Goal: Find contact information: Find contact information

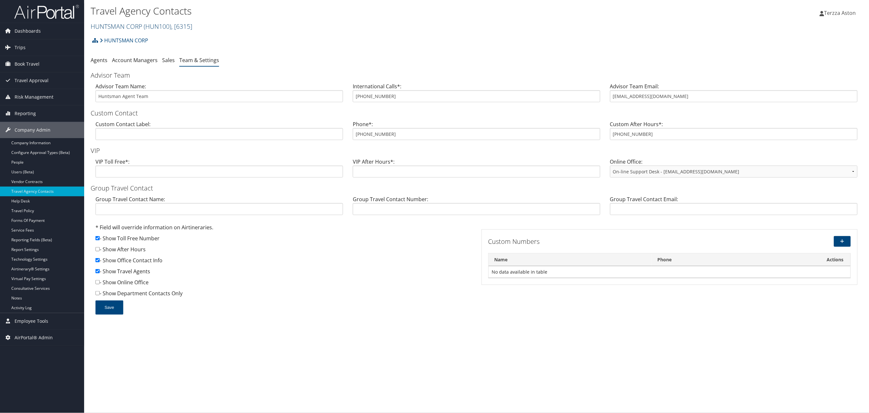
click at [120, 26] on link "HUNTSMAN CORP ( HUN100 ) , [ 6315 ]" at bounding box center [142, 26] width 102 height 9
click at [118, 40] on input "search" at bounding box center [133, 38] width 85 height 12
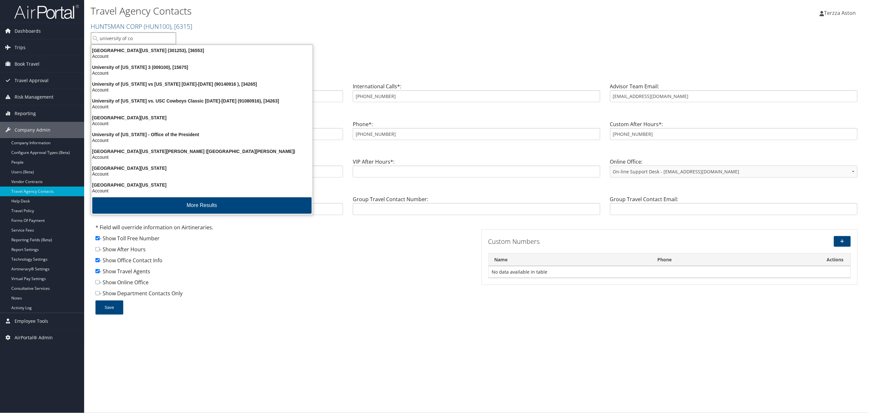
type input "university of col"
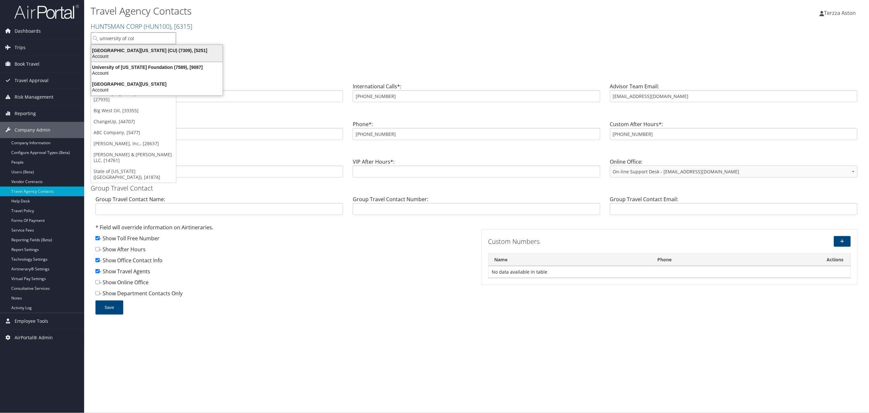
click at [130, 46] on div "[GEOGRAPHIC_DATA][US_STATE] (CU) (7309), [5251] Account" at bounding box center [156, 53] width 129 height 15
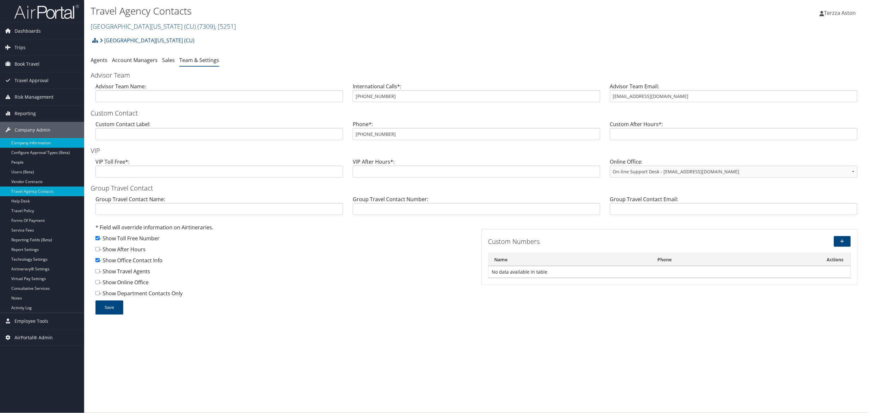
click at [27, 146] on link "Company Information" at bounding box center [42, 143] width 84 height 10
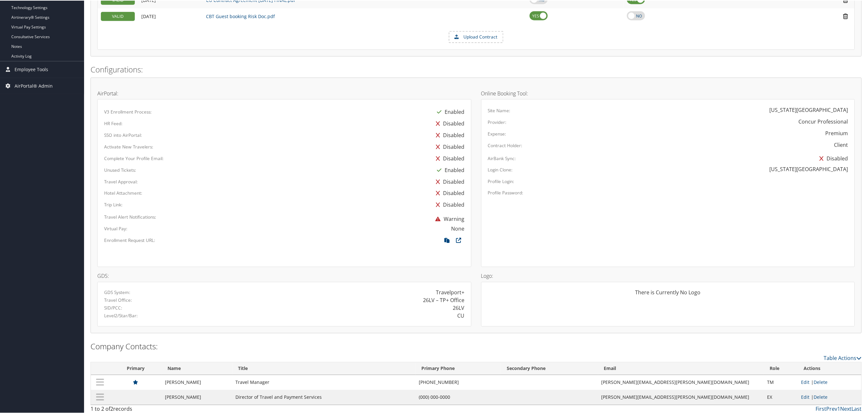
scroll to position [256, 0]
drag, startPoint x: 444, startPoint y: 380, endPoint x: 490, endPoint y: 377, distance: 46.4
click at [490, 377] on td "(303) 764-3457" at bounding box center [458, 379] width 85 height 15
copy td "(303) 764-3457"
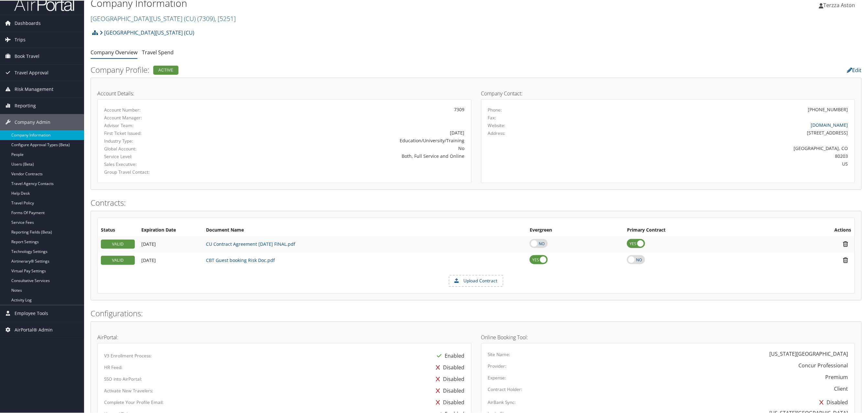
scroll to position [0, 0]
